Goal: Check status

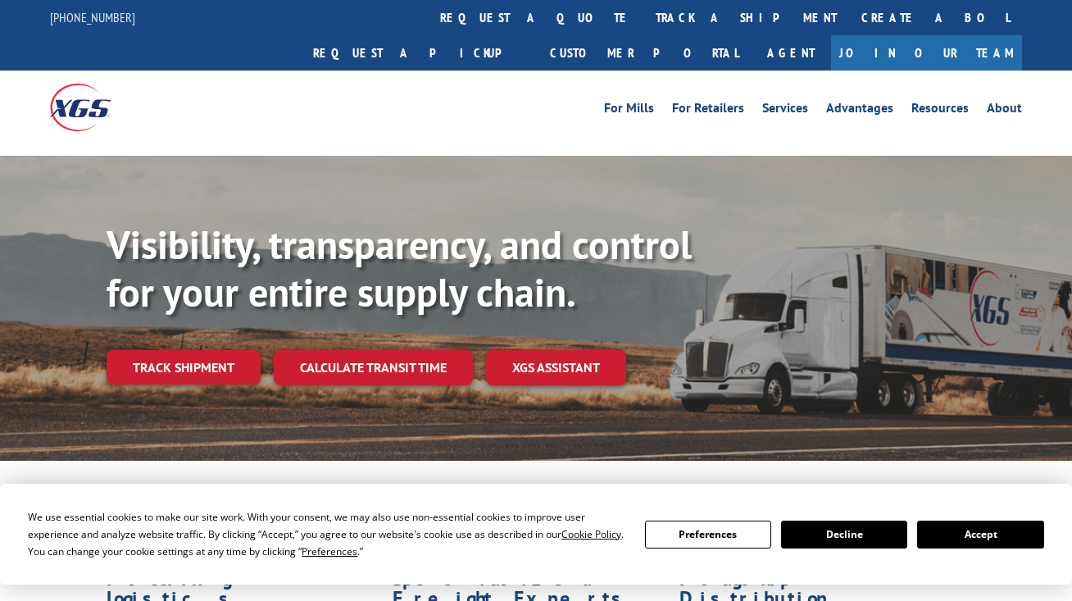
click at [185, 350] on div "Visibility, transparency, and control for your entire supply chain. Track shipm…" at bounding box center [590, 335] width 966 height 229
click at [184, 350] on link "Track shipment" at bounding box center [184, 367] width 154 height 34
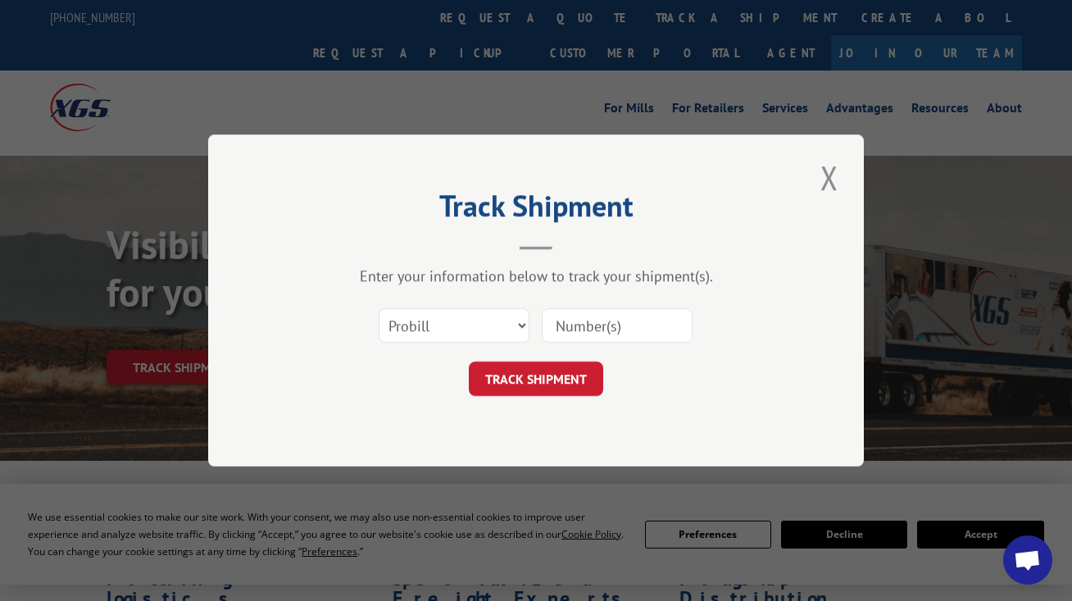
click at [581, 334] on input at bounding box center [617, 325] width 151 height 34
paste input "17512535"
type input "17512535"
click at [537, 379] on button "TRACK SHIPMENT" at bounding box center [536, 379] width 134 height 34
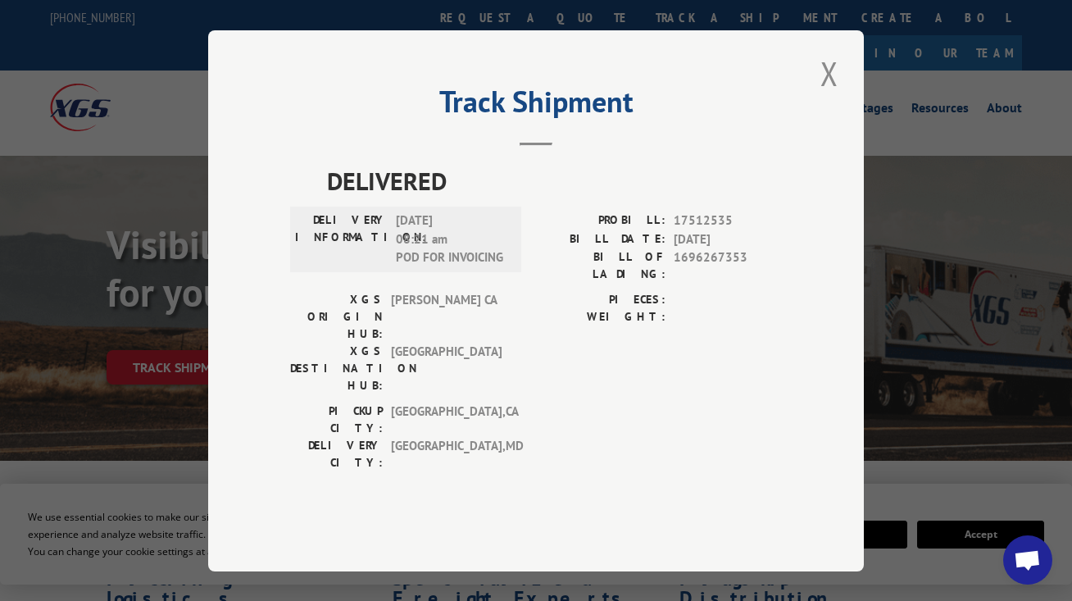
click at [1036, 551] on span "Open chat" at bounding box center [1027, 561] width 27 height 23
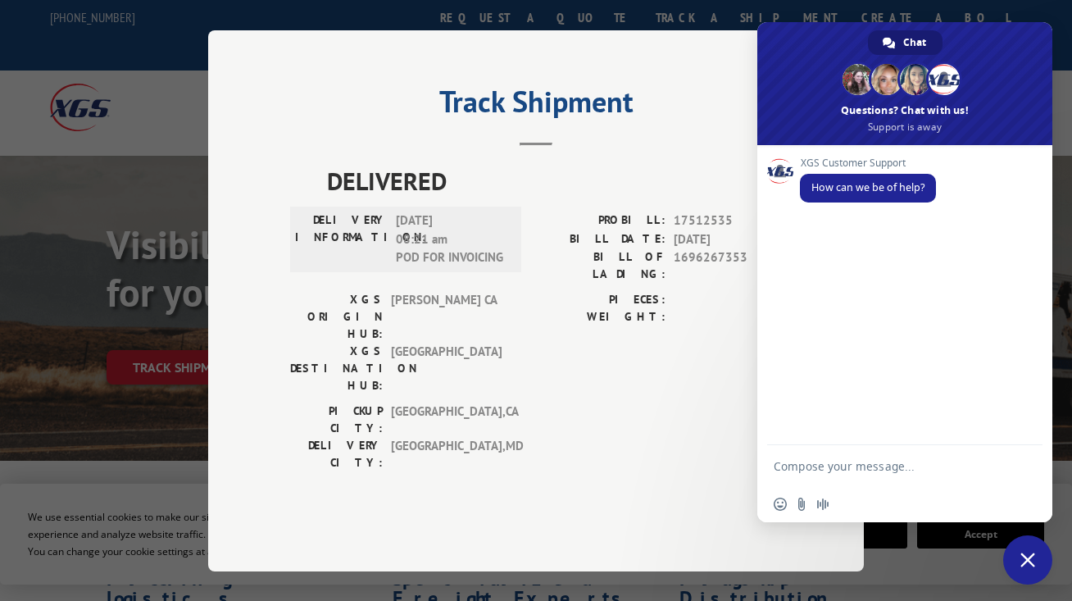
click at [887, 476] on textarea "Compose your message..." at bounding box center [889, 465] width 230 height 41
type textarea "Hi"
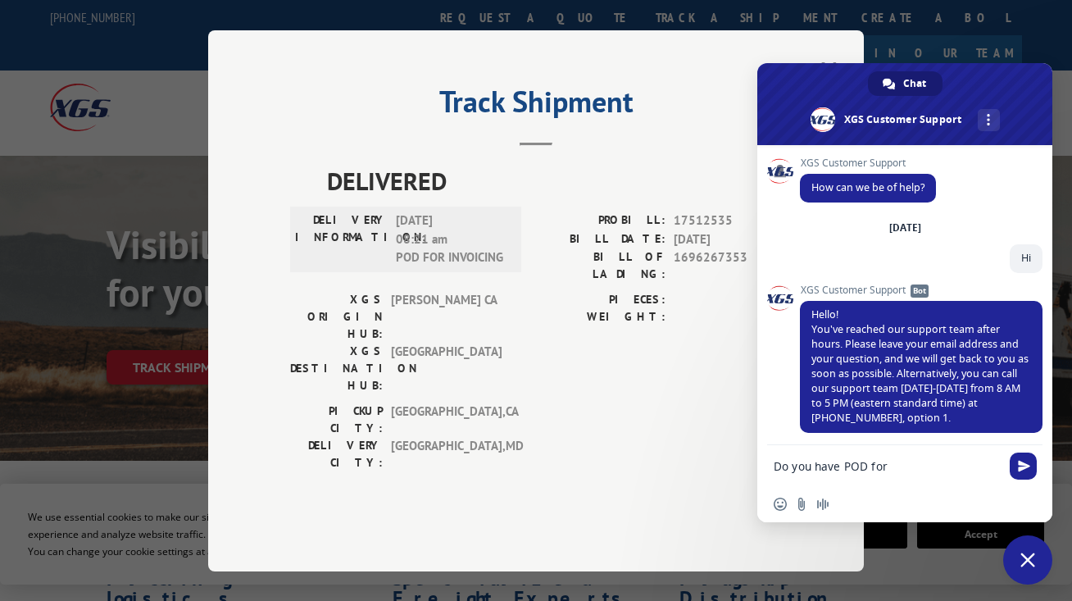
scroll to position [6, 0]
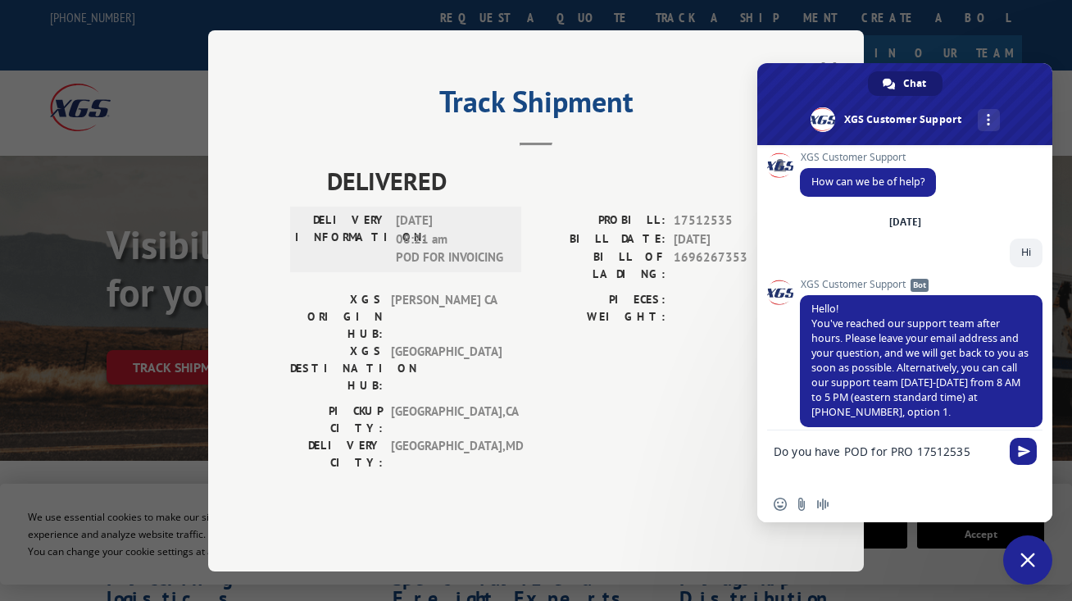
type textarea "Do you have POD for PRO 17512535 ?"
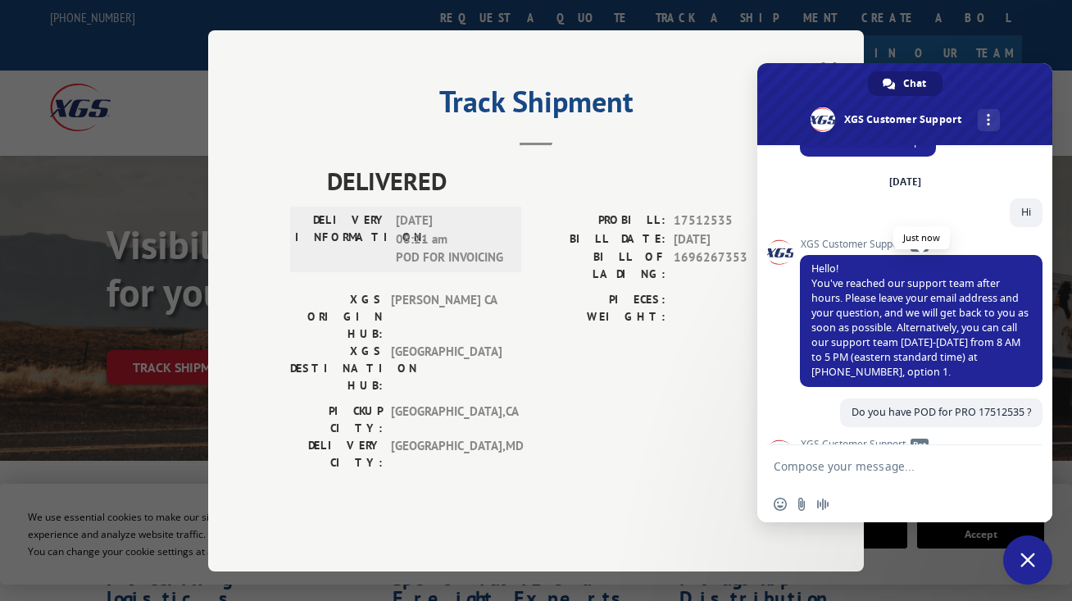
scroll to position [206, 0]
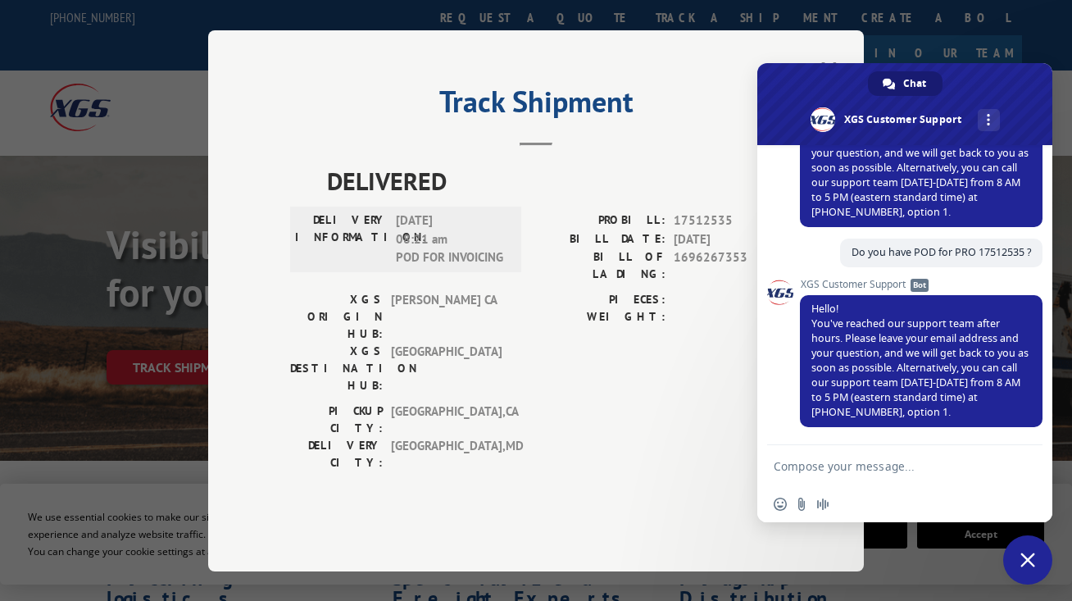
click at [221, 338] on div "Track Shipment DELIVERED DELIVERY INFORMATION: [DATE] 08:21 am POD FOR INVOICIN…" at bounding box center [536, 300] width 656 height 541
click at [244, 343] on div "Track Shipment DELIVERED DELIVERY INFORMATION: [DATE] 08:21 am POD FOR INVOICIN…" at bounding box center [536, 300] width 656 height 541
click at [278, 358] on div "Track Shipment DELIVERED DELIVERY INFORMATION: [DATE] 08:21 am POD FOR INVOICIN…" at bounding box center [536, 300] width 656 height 541
click at [264, 194] on div "Track Shipment DELIVERED DELIVERY INFORMATION: [DATE] 08:21 am POD FOR INVOICIN…" at bounding box center [536, 300] width 656 height 541
click at [268, 257] on div "Track Shipment DELIVERED DELIVERY INFORMATION: [DATE] 08:21 am POD FOR INVOICIN…" at bounding box center [536, 300] width 656 height 541
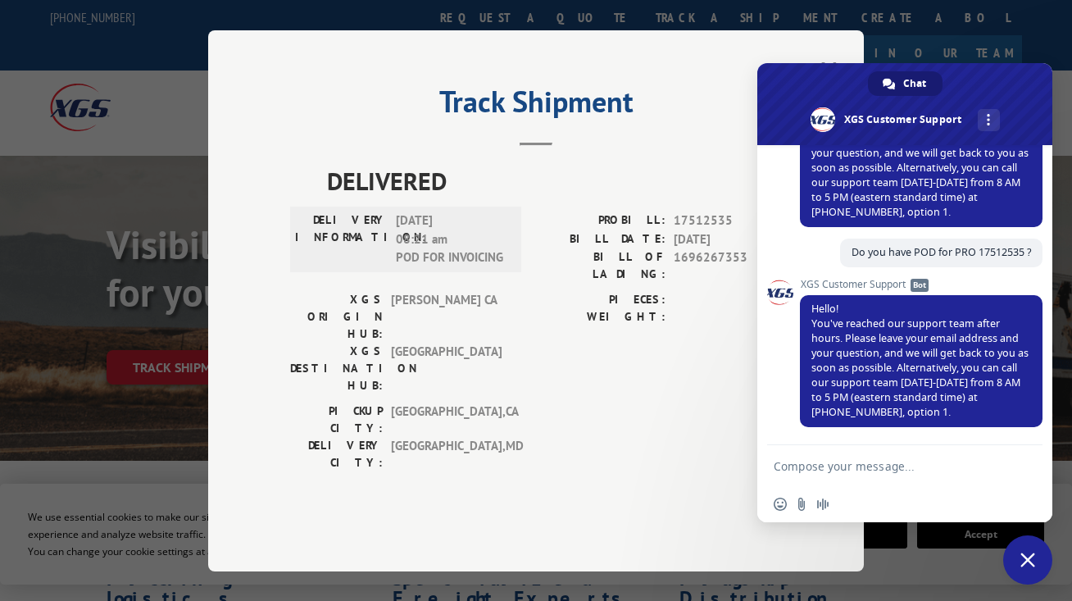
click at [244, 257] on div "Track Shipment DELIVERED DELIVERY INFORMATION: [DATE] 08:21 am POD FOR INVOICIN…" at bounding box center [536, 300] width 656 height 541
